Goal: Task Accomplishment & Management: Use online tool/utility

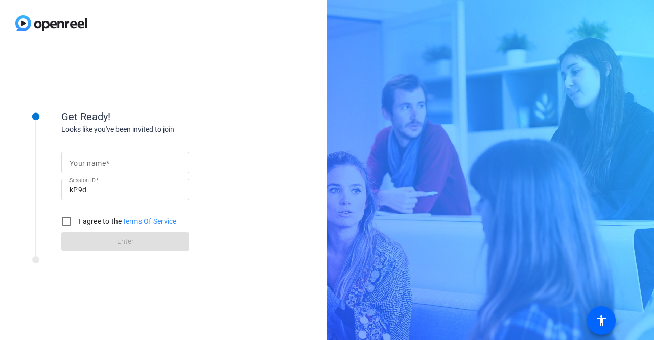
click at [156, 161] on input "Your name" at bounding box center [124, 162] width 111 height 12
type input "[PERSON_NAME]"
click at [65, 223] on input "I agree to the Terms Of Service" at bounding box center [66, 221] width 20 height 20
checkbox input "true"
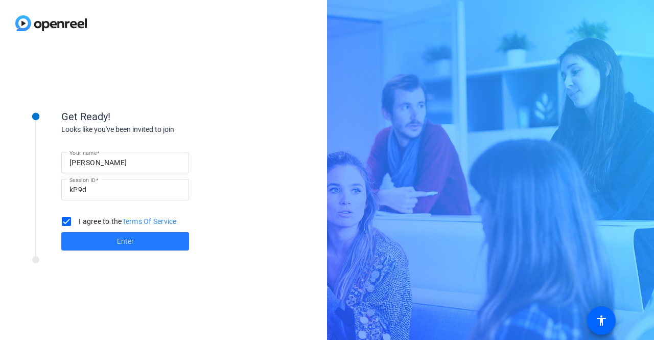
click at [125, 241] on span "Enter" at bounding box center [125, 241] width 17 height 11
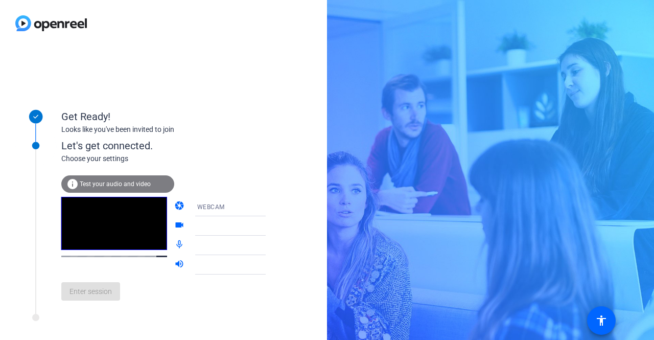
drag, startPoint x: 139, startPoint y: 189, endPoint x: 276, endPoint y: 41, distance: 202.0
click at [276, 41] on div at bounding box center [163, 23] width 327 height 46
click at [115, 181] on span "Test your audio and video" at bounding box center [115, 183] width 71 height 7
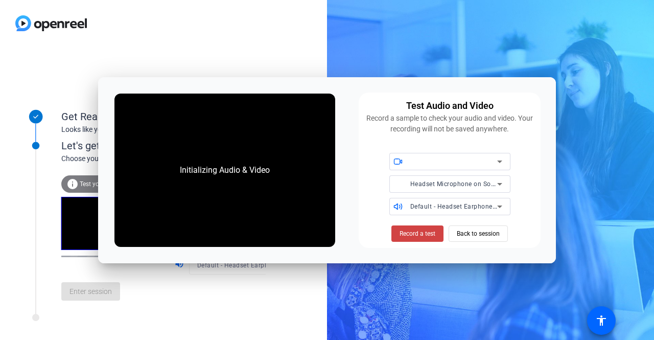
click at [115, 181] on div "Initializing Audio & Video Test Audio and Video Record a sample to check your a…" at bounding box center [327, 170] width 458 height 186
click at [498, 184] on icon at bounding box center [499, 184] width 5 height 3
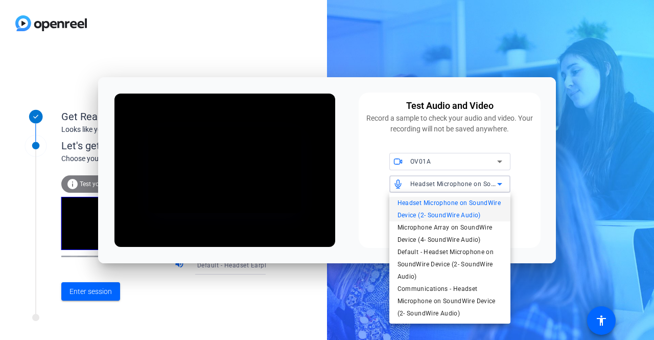
click at [279, 298] on div at bounding box center [327, 170] width 654 height 340
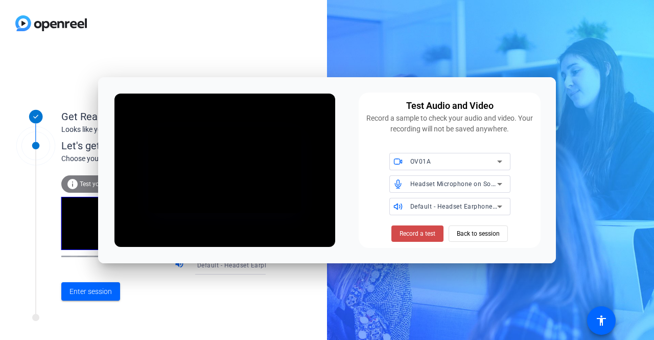
click at [411, 235] on span "Record a test" at bounding box center [417, 233] width 36 height 9
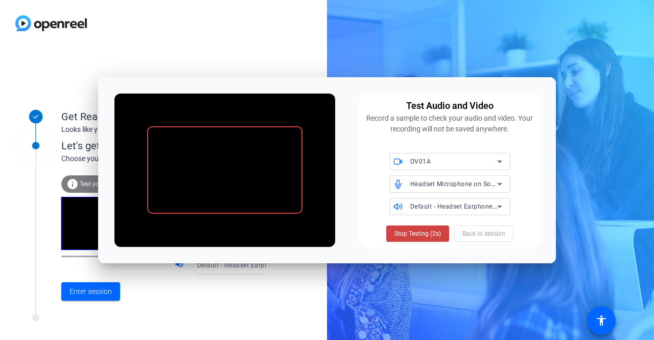
click at [411, 235] on span "Stop Testing (2s)" at bounding box center [417, 233] width 46 height 9
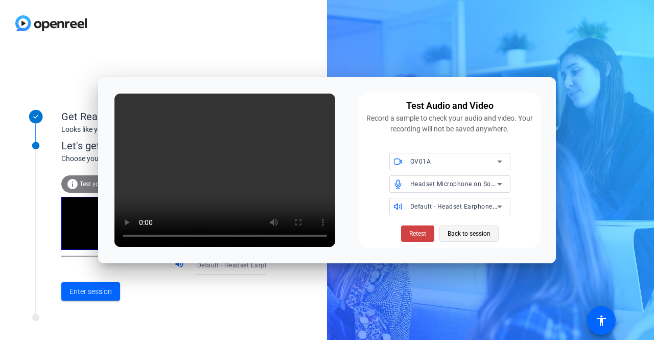
click at [481, 233] on span "Back to session" at bounding box center [468, 233] width 43 height 19
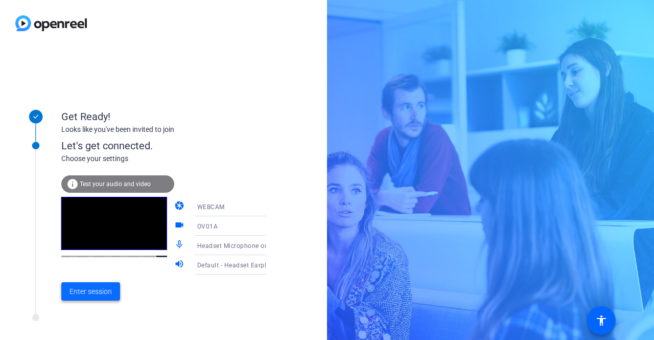
click at [87, 290] on span "Enter session" at bounding box center [90, 291] width 42 height 11
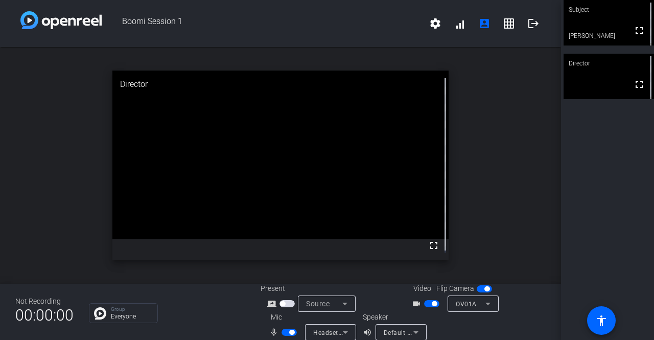
click at [18, 234] on div "open_in_new Director fullscreen" at bounding box center [280, 165] width 561 height 236
click at [413, 332] on icon at bounding box center [415, 332] width 5 height 3
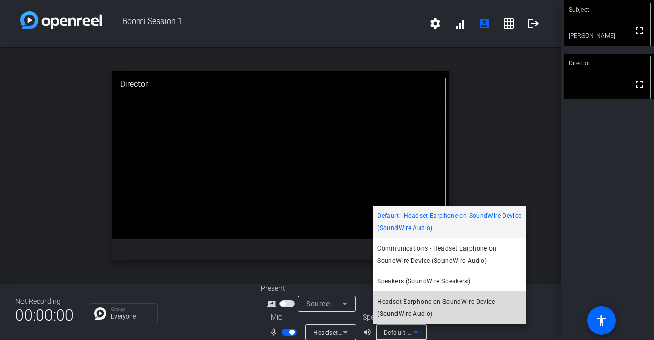
click at [412, 315] on span "Headset Earphone on SoundWire Device (SoundWire Audio)" at bounding box center [449, 307] width 145 height 25
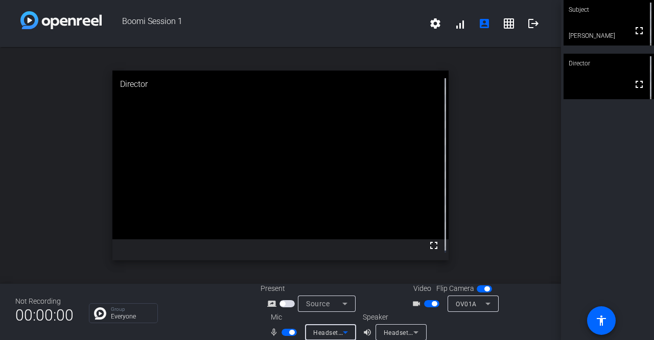
click at [343, 332] on icon at bounding box center [345, 332] width 5 height 3
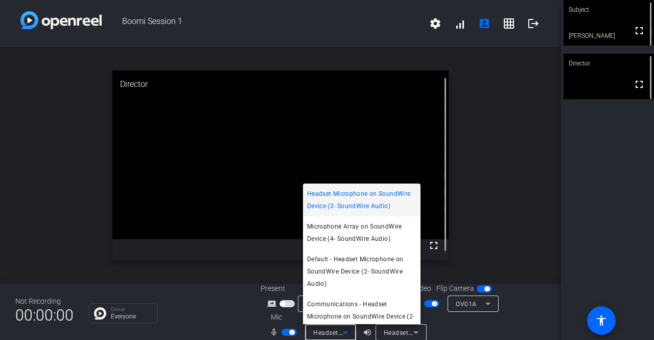
click at [415, 332] on div at bounding box center [327, 170] width 654 height 340
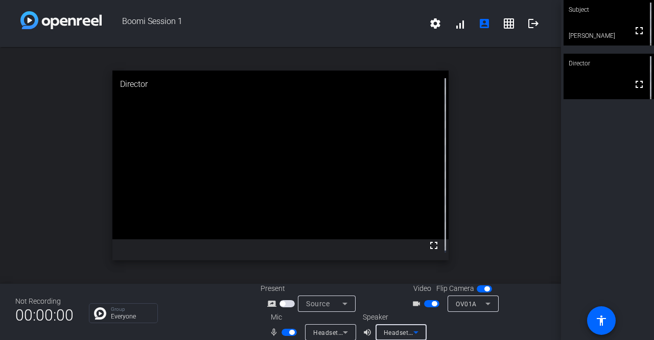
click at [415, 332] on icon at bounding box center [416, 332] width 12 height 12
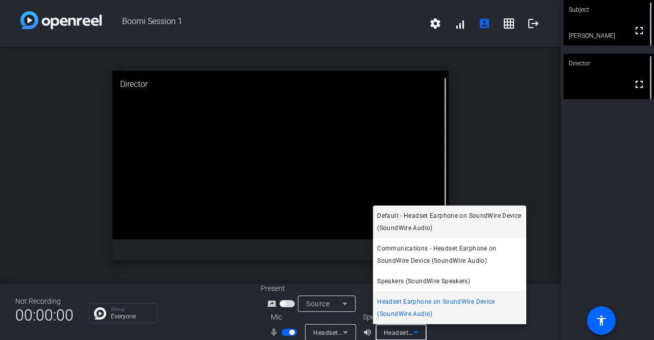
click at [416, 223] on span "Default - Headset Earphone on SoundWire Device (SoundWire Audio)" at bounding box center [449, 221] width 145 height 25
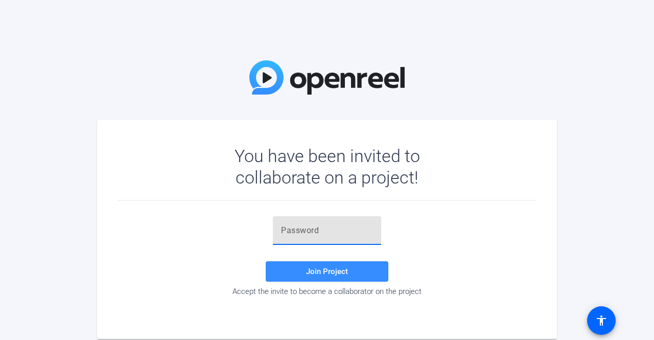
click at [328, 233] on input "text" at bounding box center [327, 230] width 92 height 12
paste input "zl_-f="
type input "zl_-f="
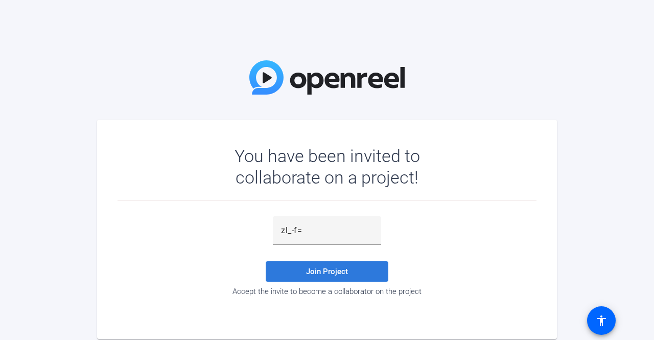
click at [339, 271] on span "Join Project" at bounding box center [327, 271] width 42 height 9
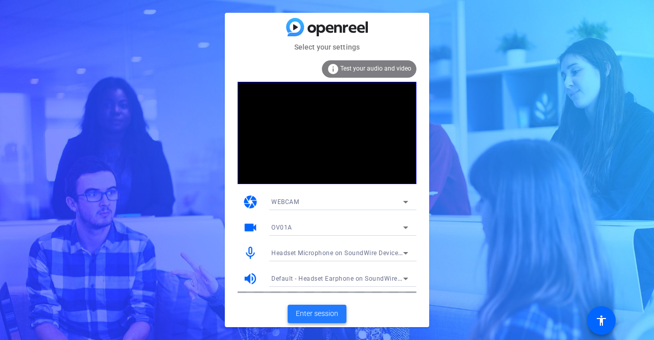
click at [328, 312] on span "Enter session" at bounding box center [317, 313] width 42 height 11
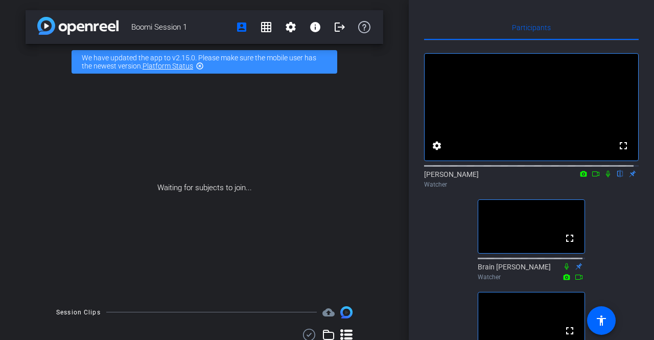
click at [604, 177] on icon at bounding box center [608, 173] width 8 height 7
click at [605, 177] on icon at bounding box center [608, 174] width 6 height 7
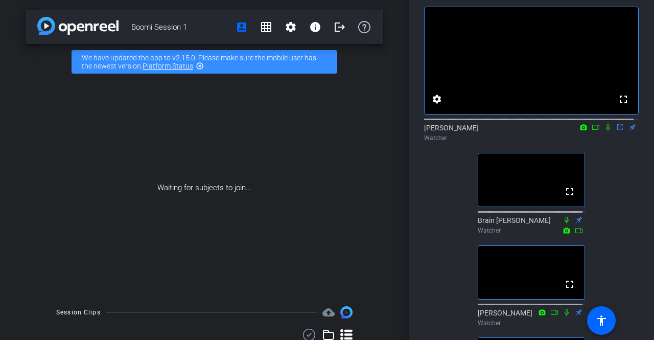
scroll to position [46, 0]
click at [604, 131] on icon at bounding box center [608, 127] width 8 height 7
click at [591, 131] on icon at bounding box center [595, 127] width 8 height 7
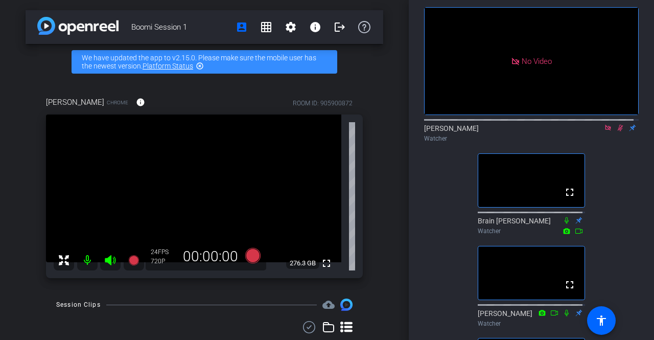
click at [604, 131] on icon at bounding box center [608, 127] width 8 height 7
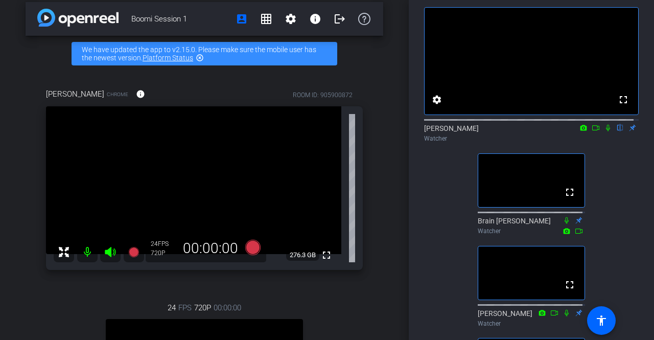
scroll to position [0, 0]
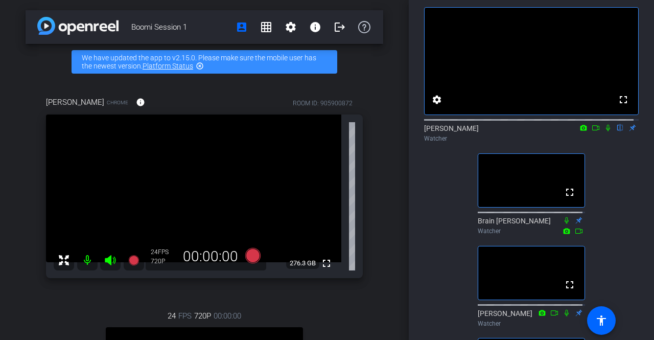
click at [606, 131] on icon at bounding box center [608, 128] width 4 height 7
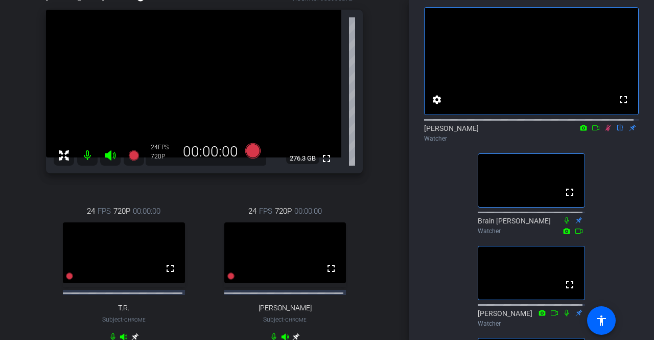
scroll to position [104, 0]
click at [591, 131] on icon at bounding box center [595, 127] width 8 height 7
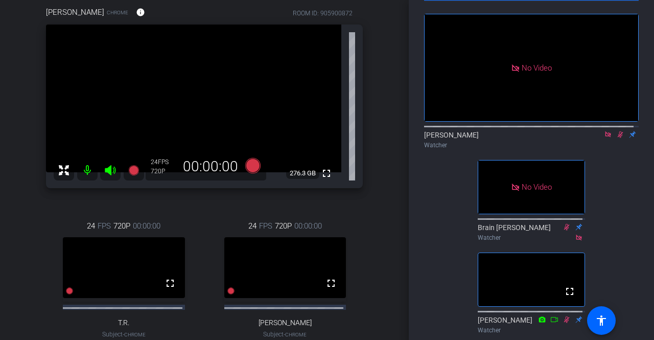
scroll to position [39, 0]
click at [605, 137] on icon at bounding box center [608, 135] width 6 height 6
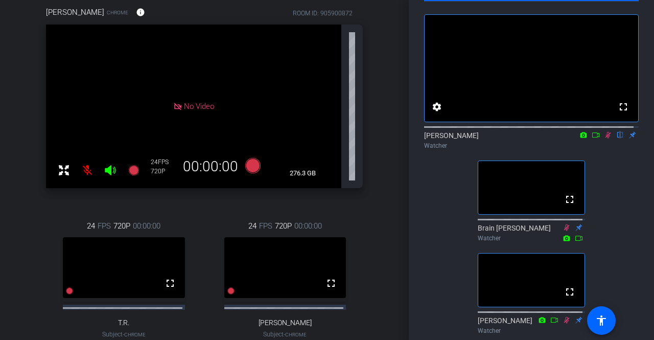
click at [591, 138] on icon at bounding box center [595, 134] width 8 height 7
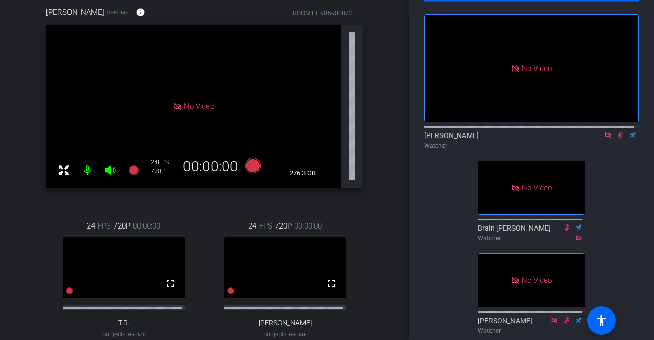
click at [617, 138] on icon at bounding box center [620, 135] width 6 height 7
click at [618, 138] on icon at bounding box center [620, 135] width 4 height 7
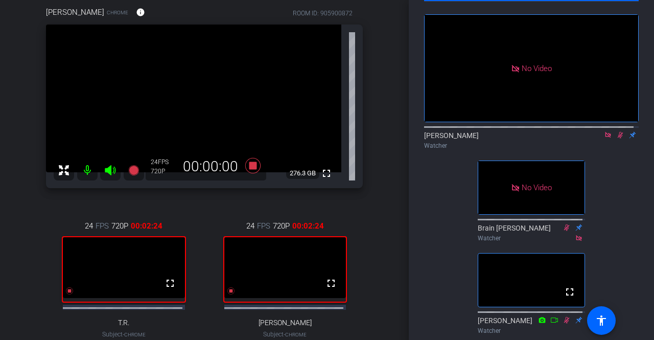
click at [604, 138] on icon at bounding box center [608, 134] width 8 height 7
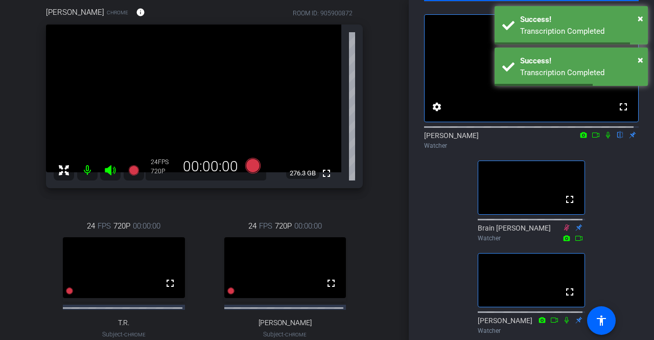
click at [604, 138] on icon at bounding box center [608, 134] width 8 height 7
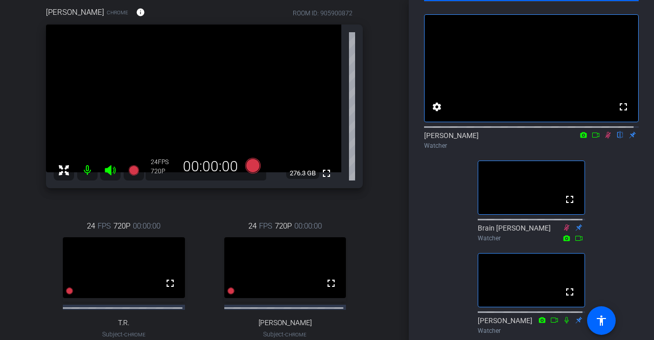
click at [604, 138] on icon at bounding box center [608, 134] width 8 height 7
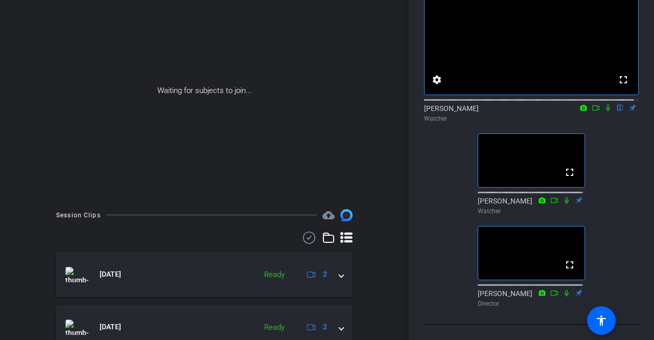
scroll to position [0, 0]
